Goal: Book appointment/travel/reservation

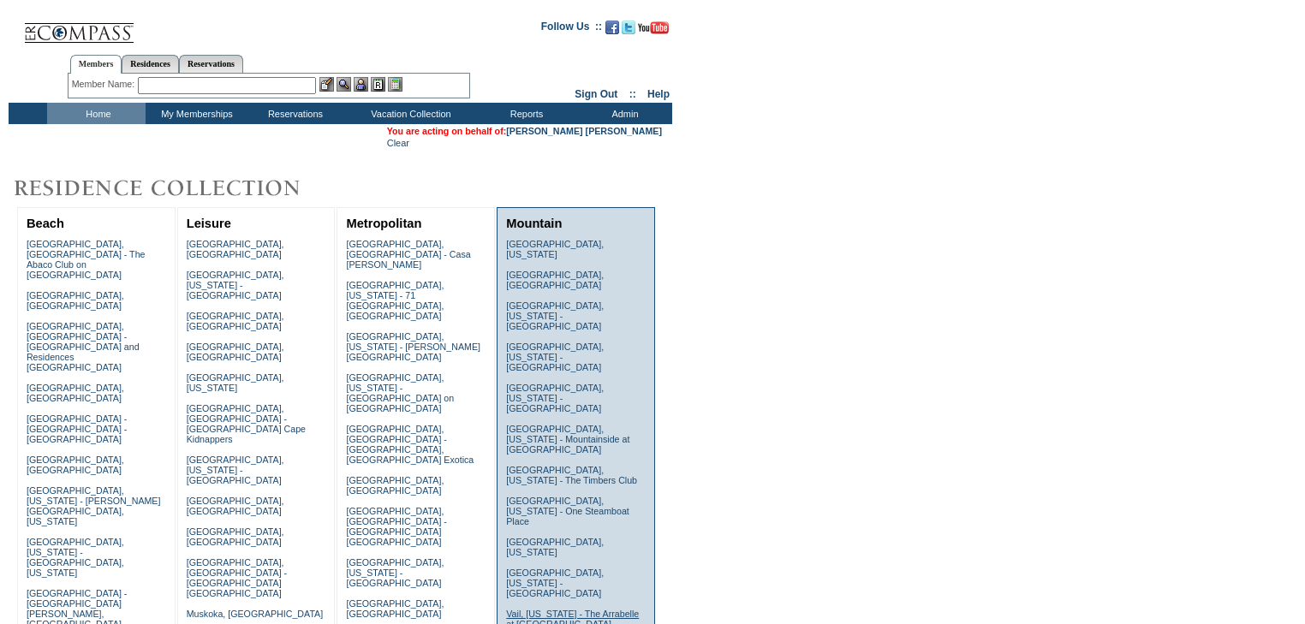
click at [526, 609] on link "Vail, [US_STATE] - The Arrabelle at [GEOGRAPHIC_DATA]" at bounding box center [572, 619] width 133 height 21
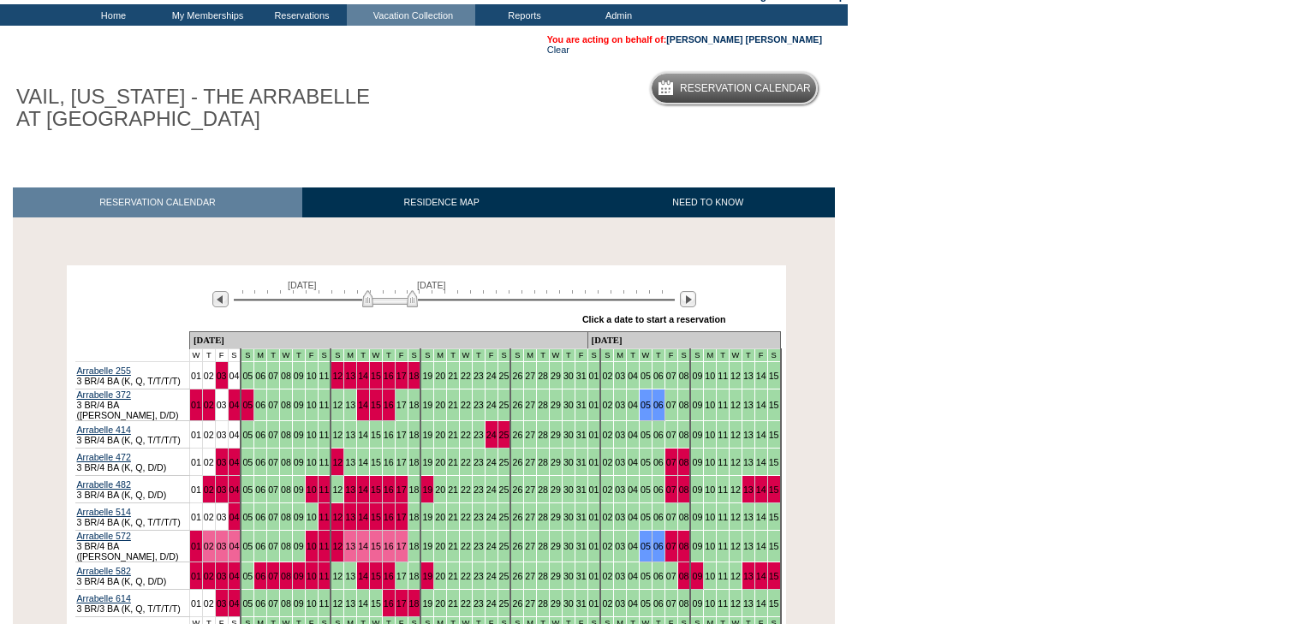
scroll to position [274, 0]
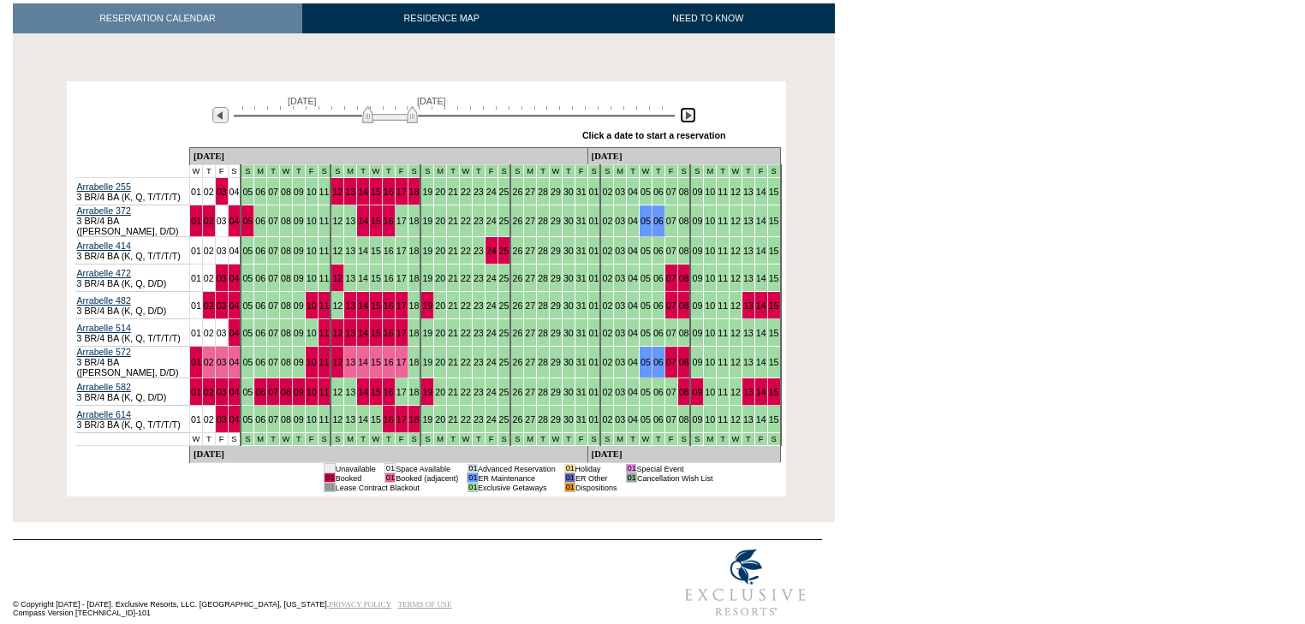
click at [685, 116] on img at bounding box center [688, 115] width 16 height 16
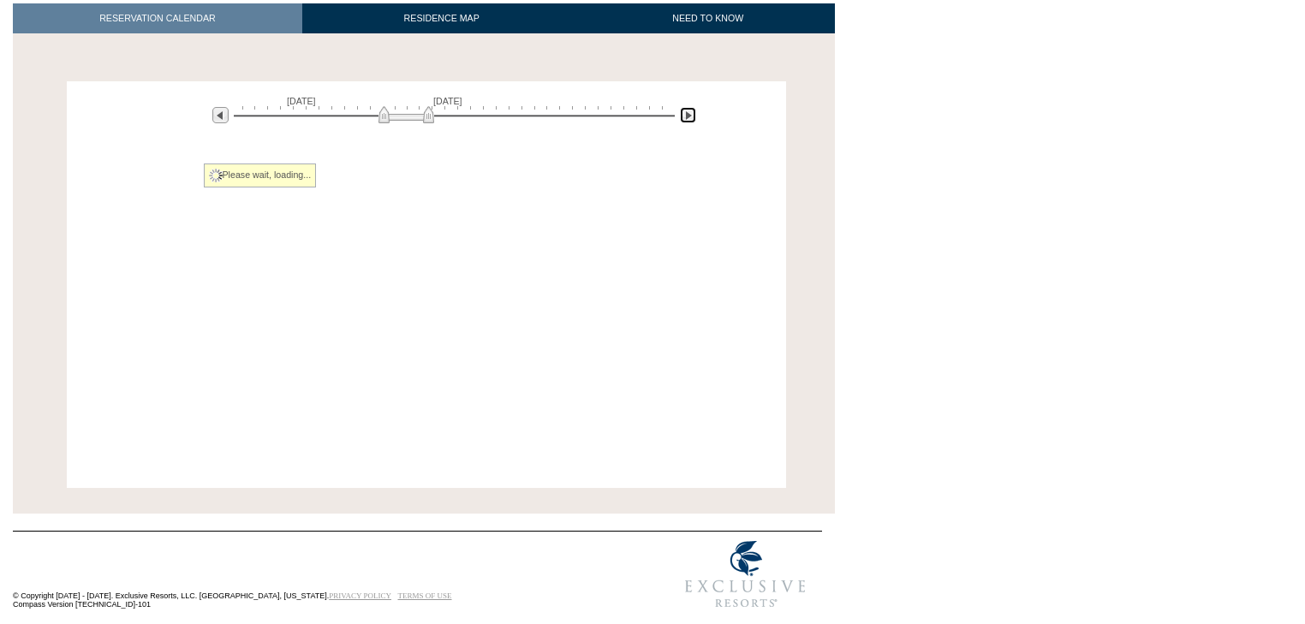
click at [685, 116] on img at bounding box center [688, 115] width 16 height 16
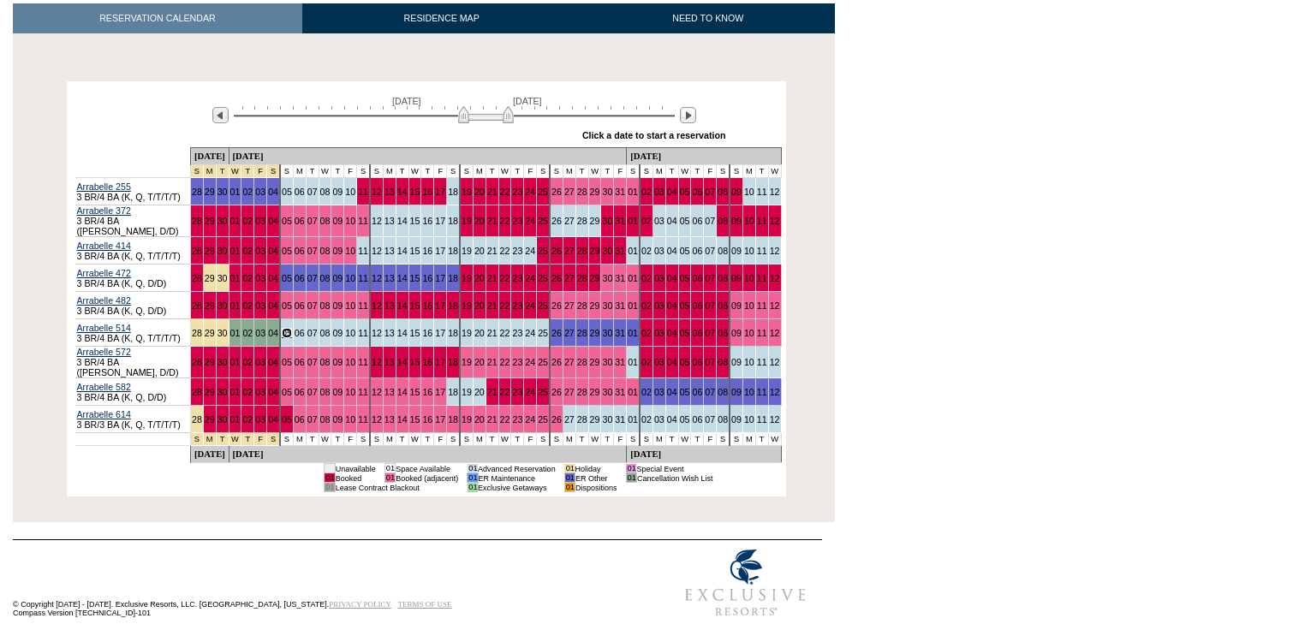
click at [292, 334] on link "05" at bounding box center [287, 333] width 10 height 10
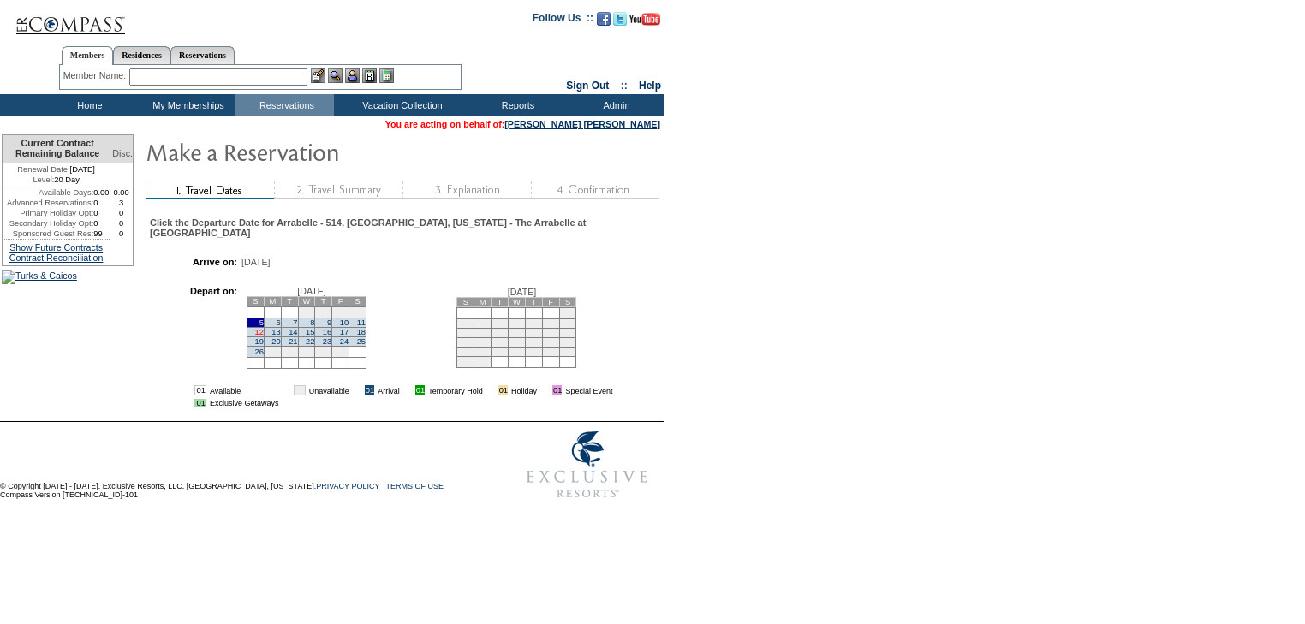
click at [263, 328] on link "12" at bounding box center [258, 332] width 9 height 9
